Goal: Navigation & Orientation: Find specific page/section

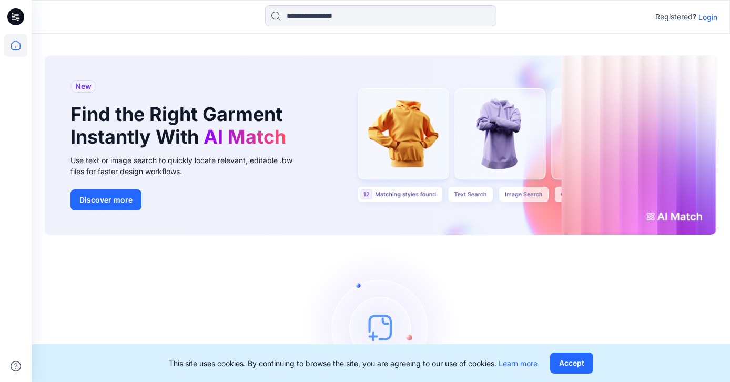
click at [713, 19] on p "Login" at bounding box center [708, 17] width 19 height 11
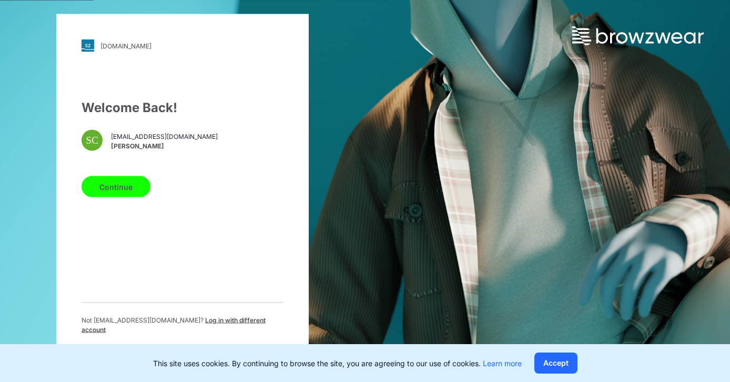
click at [104, 194] on button "Continue" at bounding box center [116, 186] width 69 height 21
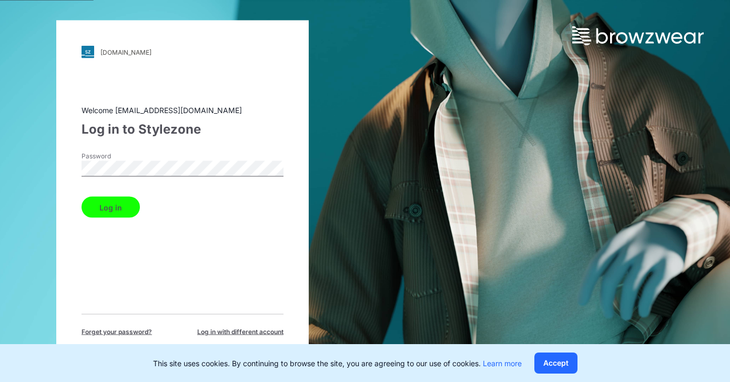
click at [122, 208] on button "Log in" at bounding box center [111, 207] width 58 height 21
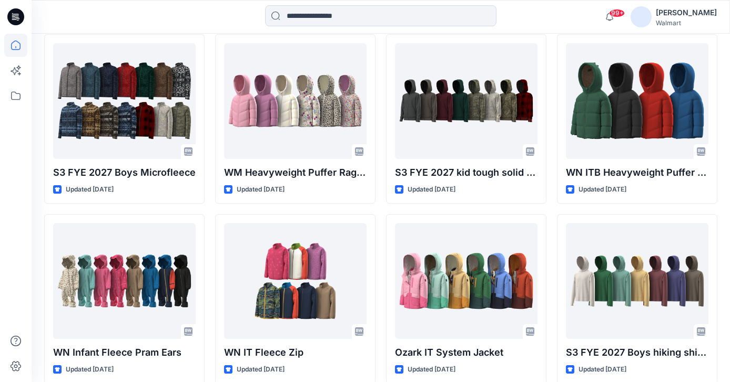
scroll to position [317, 0]
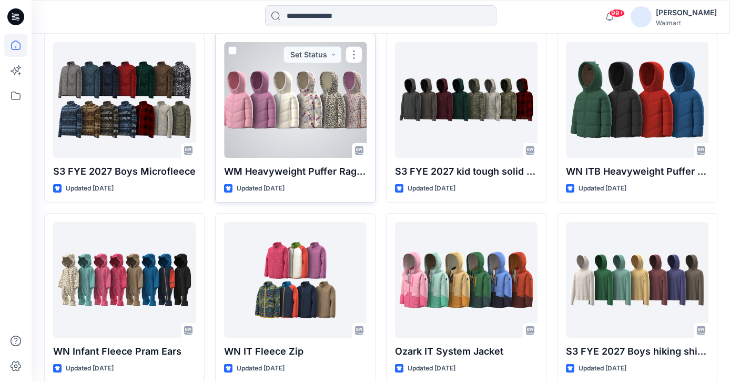
click at [318, 109] on div at bounding box center [295, 100] width 143 height 116
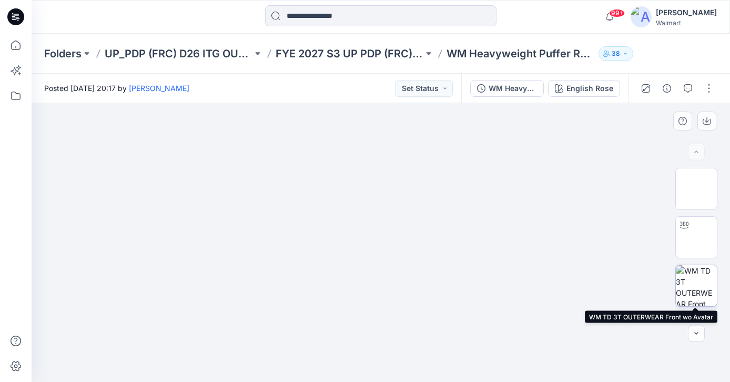
click at [694, 280] on img at bounding box center [696, 285] width 41 height 41
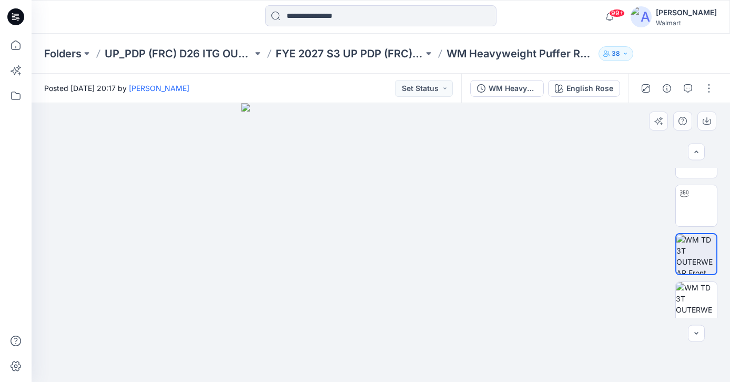
scroll to position [40, 0]
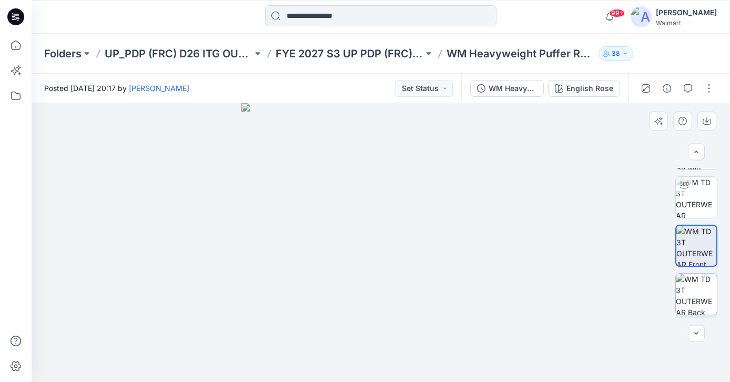
click at [694, 282] on img at bounding box center [696, 294] width 41 height 41
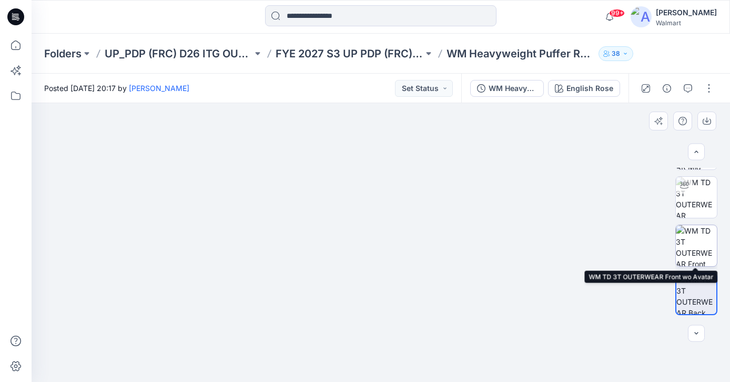
click at [698, 251] on img at bounding box center [696, 245] width 41 height 41
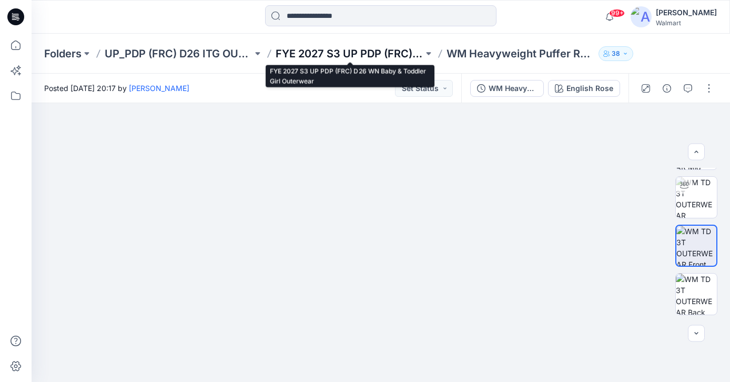
click at [320, 59] on p "FYE 2027 S3 UP PDP (FRC) D26 WN Baby & Toddler Girl Outerwear" at bounding box center [350, 53] width 148 height 15
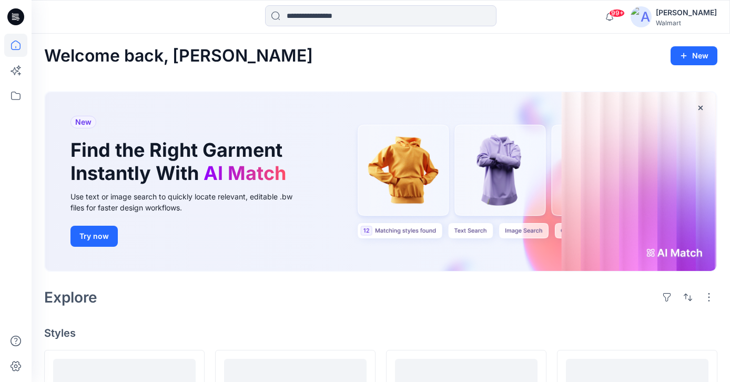
scroll to position [317, 0]
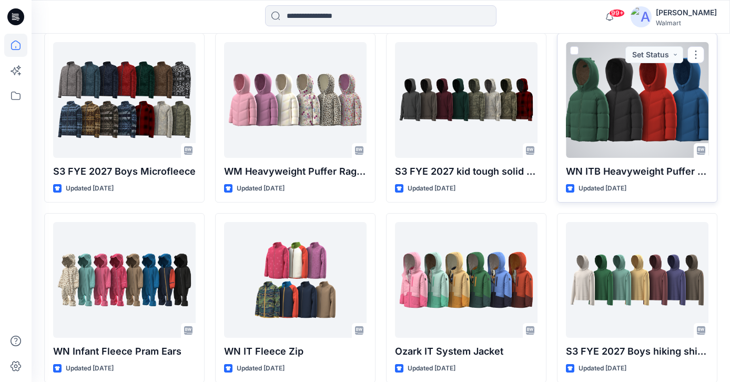
click at [642, 108] on div at bounding box center [637, 100] width 143 height 116
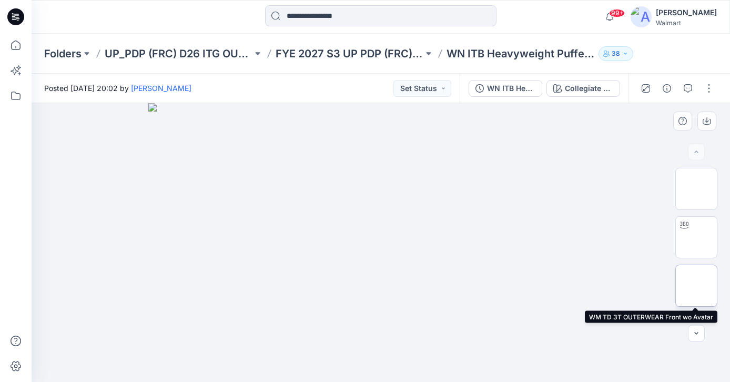
click at [697, 286] on img at bounding box center [697, 286] width 0 height 0
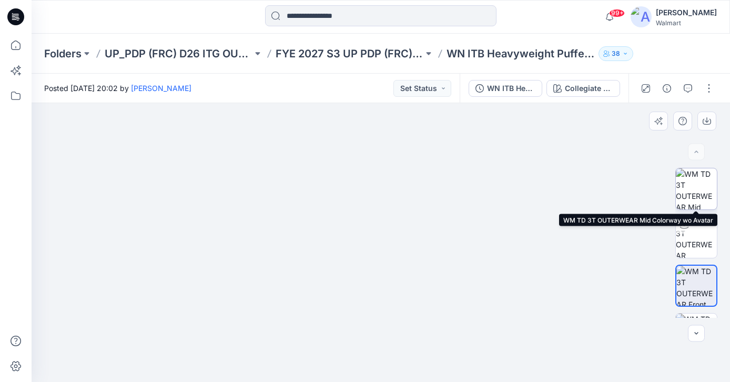
click at [703, 180] on img at bounding box center [696, 188] width 41 height 41
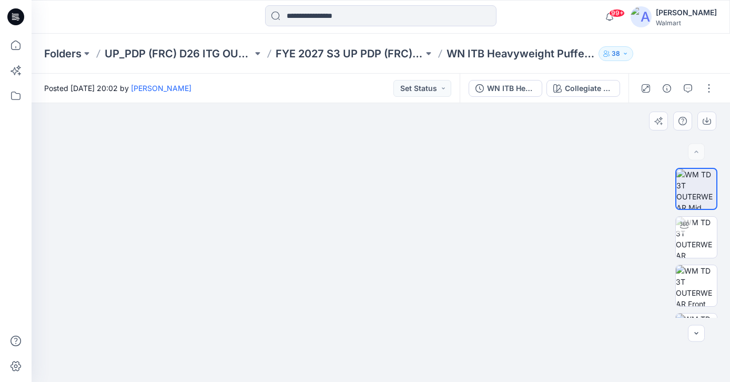
drag, startPoint x: 483, startPoint y: 198, endPoint x: 426, endPoint y: 220, distance: 61.2
click at [426, 103] on img at bounding box center [381, 103] width 279 height 0
click at [695, 226] on img at bounding box center [696, 237] width 41 height 41
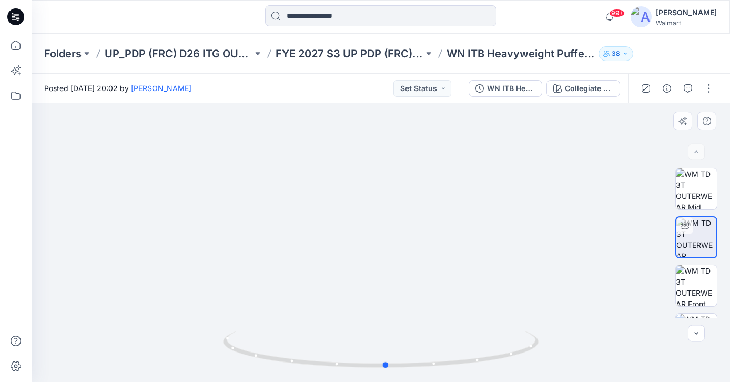
drag, startPoint x: 418, startPoint y: 205, endPoint x: 423, endPoint y: 227, distance: 23.2
click at [423, 227] on div at bounding box center [381, 242] width 699 height 279
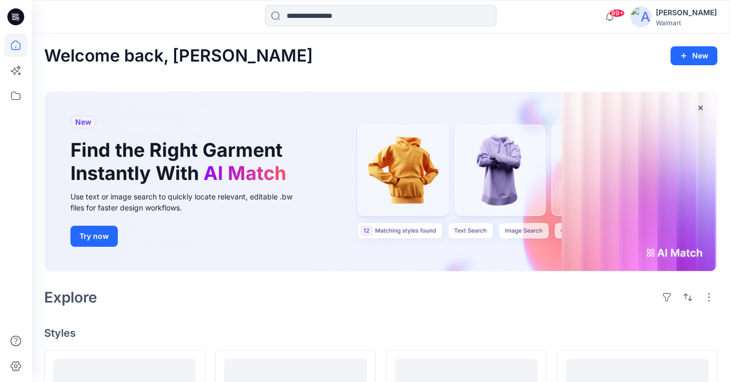
scroll to position [317, 0]
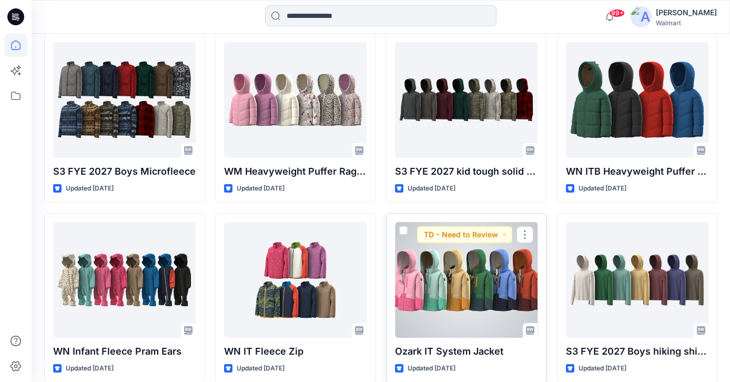
click at [457, 311] on div at bounding box center [466, 280] width 143 height 116
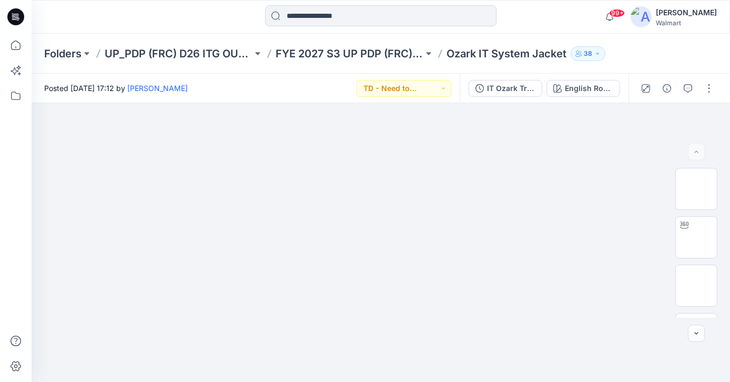
scroll to position [317, 0]
